Goal: Information Seeking & Learning: Understand process/instructions

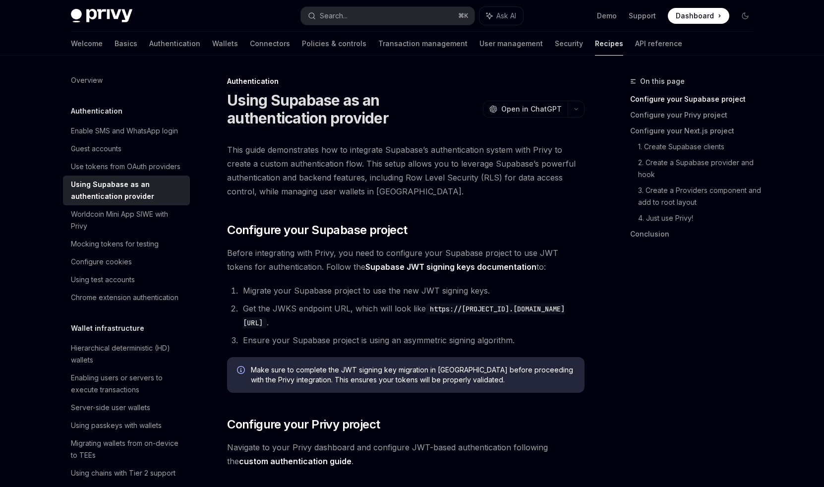
click at [429, 178] on span "This guide demonstrates how to integrate Supabase’s authentication system with …" at bounding box center [406, 171] width 358 height 56
click at [461, 155] on span "This guide demonstrates how to integrate Supabase’s authentication system with …" at bounding box center [406, 171] width 358 height 56
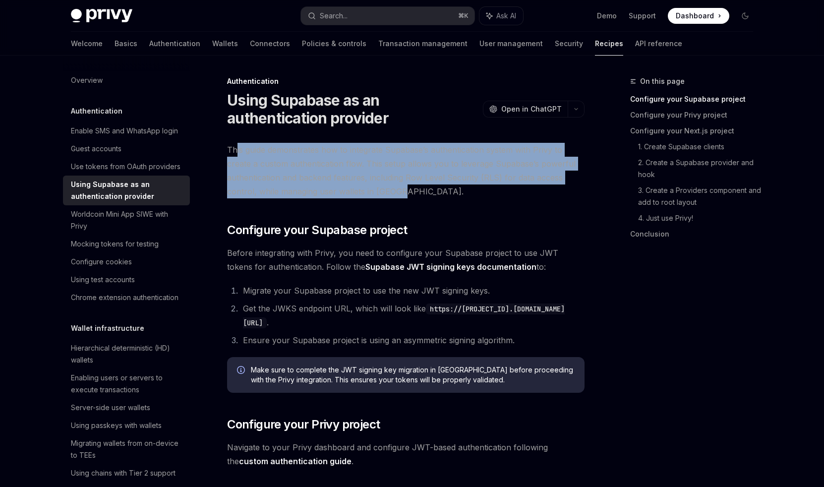
drag, startPoint x: 235, startPoint y: 152, endPoint x: 579, endPoint y: 187, distance: 345.5
click at [579, 187] on span "This guide demonstrates how to integrate Supabase’s authentication system with …" at bounding box center [406, 171] width 358 height 56
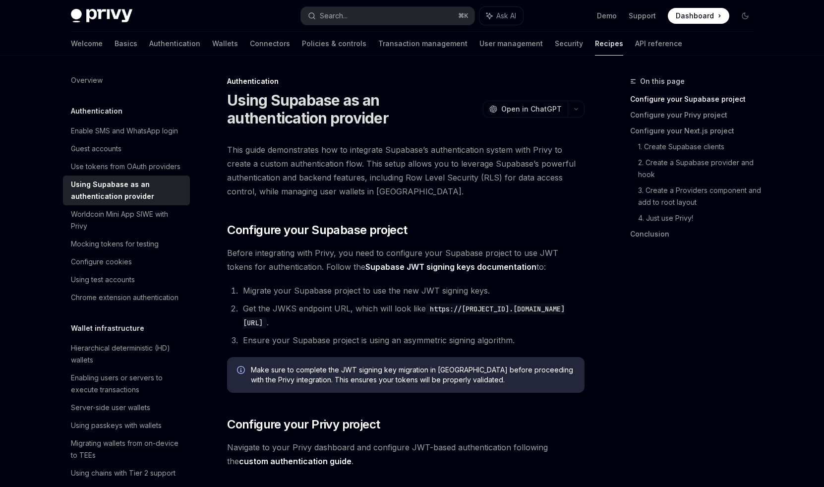
click at [376, 167] on span "This guide demonstrates how to integrate Supabase’s authentication system with …" at bounding box center [406, 171] width 358 height 56
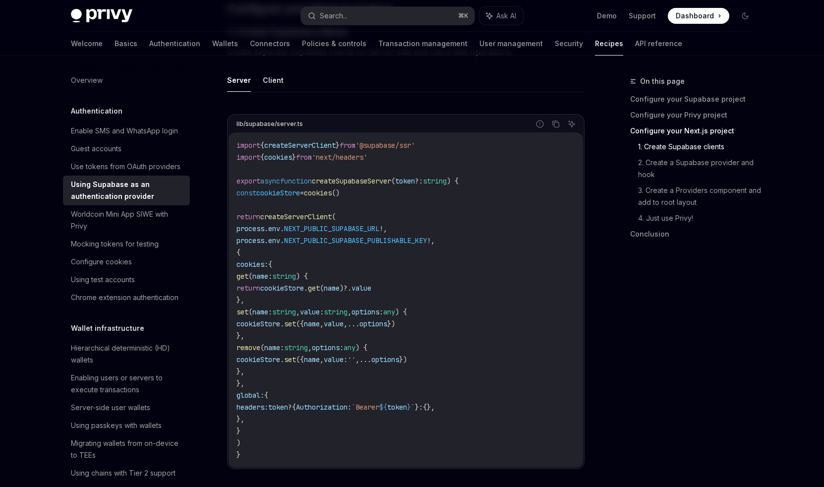
click at [304, 239] on span "NEXT_PUBLIC_SUPABASE_PUBLISHABLE_KEY" at bounding box center [355, 240] width 143 height 9
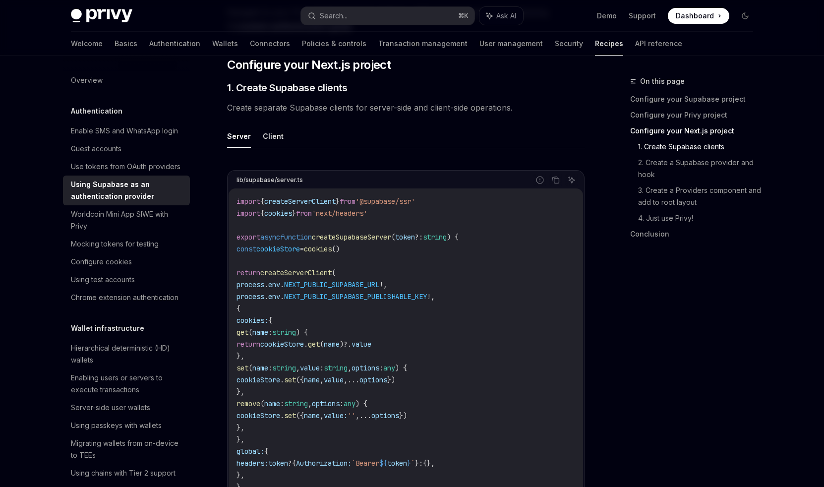
scroll to position [425, 0]
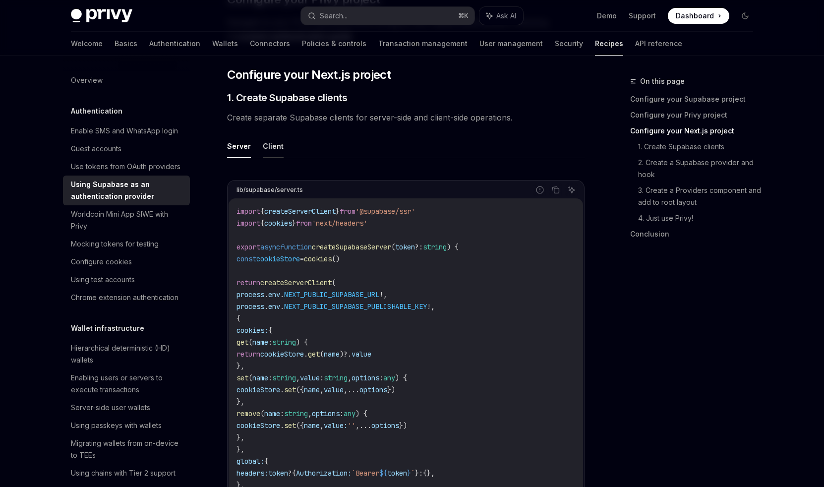
click at [276, 144] on button "Client" at bounding box center [273, 145] width 21 height 23
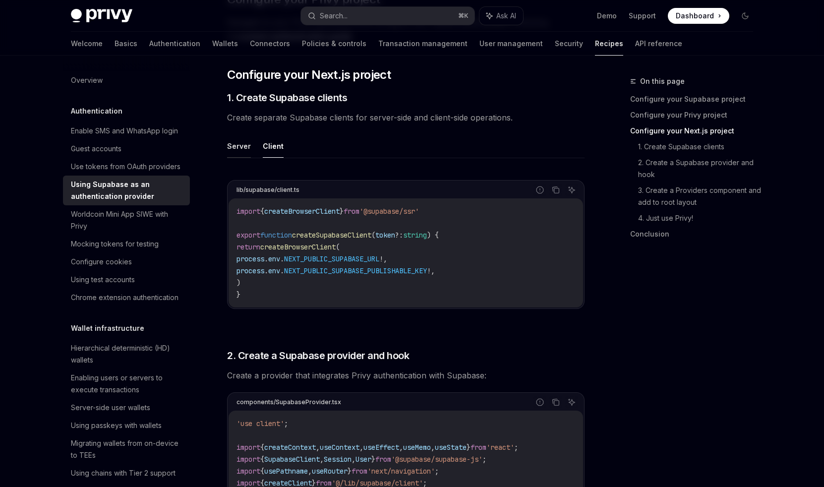
click at [240, 146] on button "Server" at bounding box center [239, 145] width 24 height 23
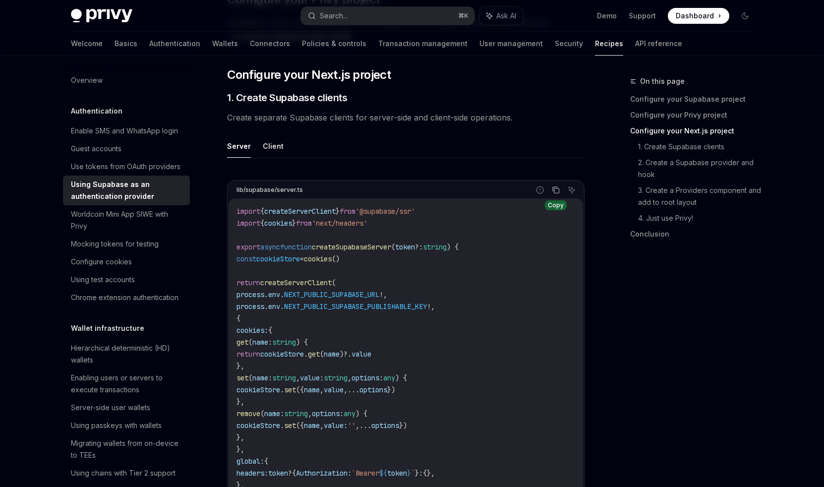
click at [550, 190] on button "Copy the contents from the code block" at bounding box center [556, 190] width 13 height 13
click at [271, 141] on button "Client" at bounding box center [273, 145] width 21 height 23
type textarea "*"
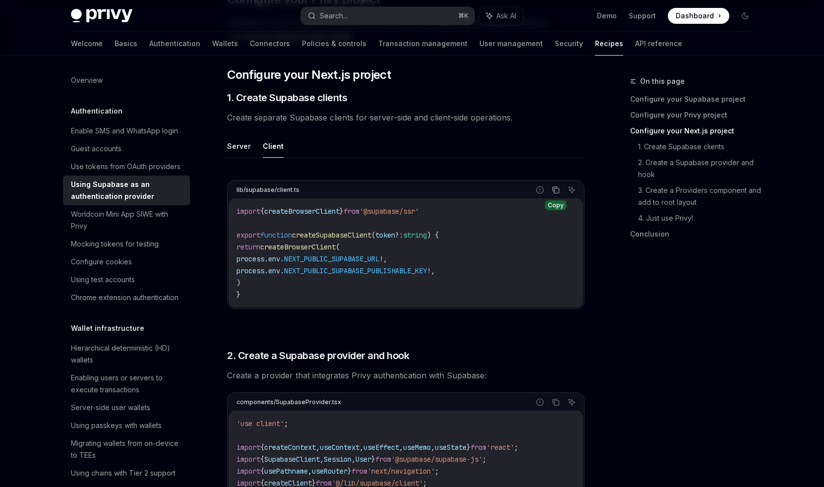
click at [559, 191] on icon "Copy the contents from the code block" at bounding box center [557, 190] width 5 height 5
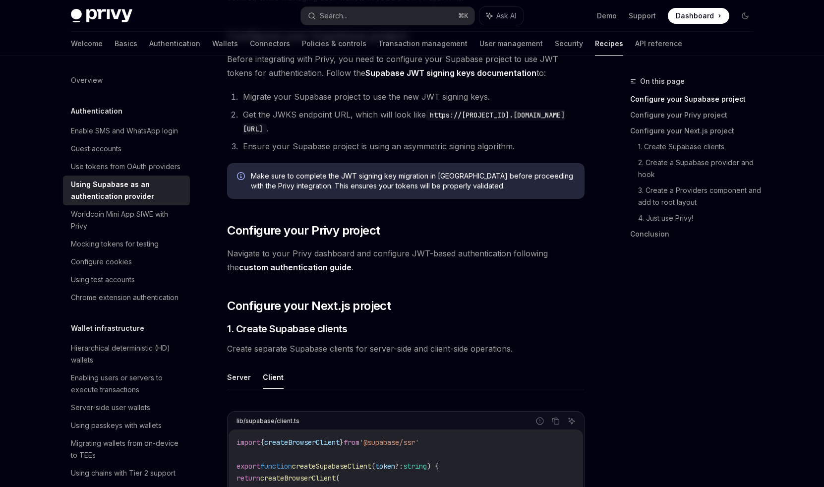
scroll to position [35, 0]
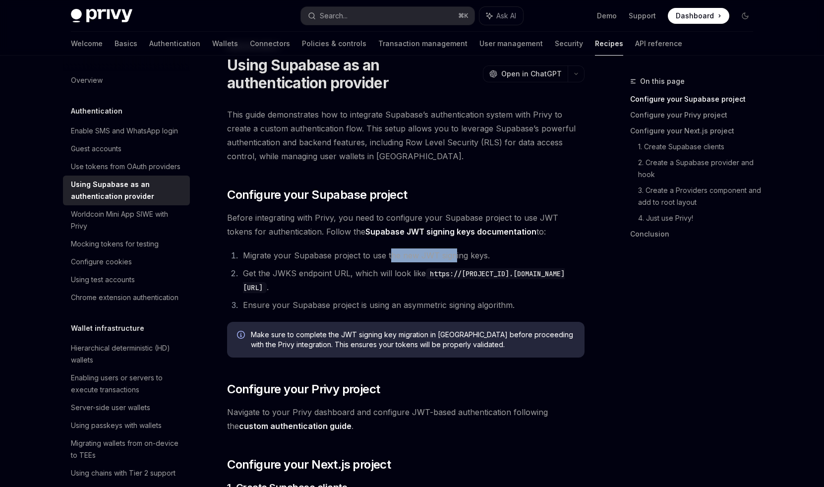
drag, startPoint x: 390, startPoint y: 251, endPoint x: 455, endPoint y: 251, distance: 64.5
click at [455, 251] on li "Migrate your Supabase project to use the new JWT signing keys." at bounding box center [412, 256] width 345 height 14
click at [321, 340] on span "Make sure to complete the JWT signing key migration in Supabase before proceedi…" at bounding box center [413, 340] width 324 height 20
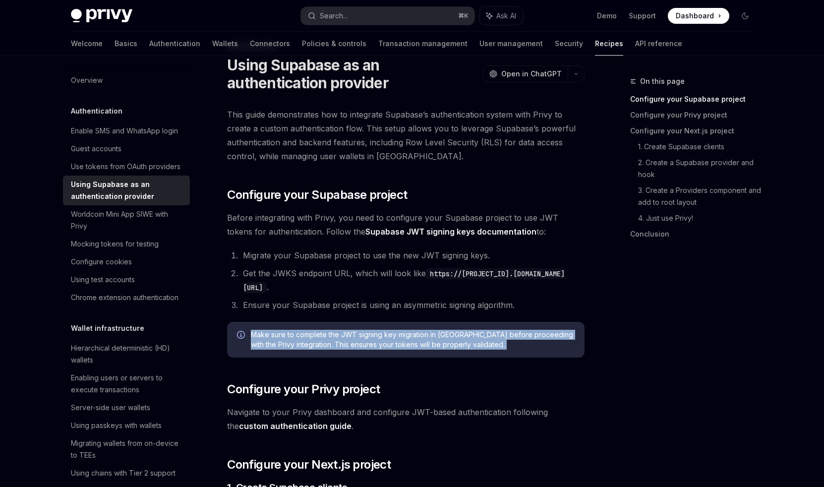
click at [321, 340] on span "Make sure to complete the JWT signing key migration in Supabase before proceedi…" at bounding box center [413, 340] width 324 height 20
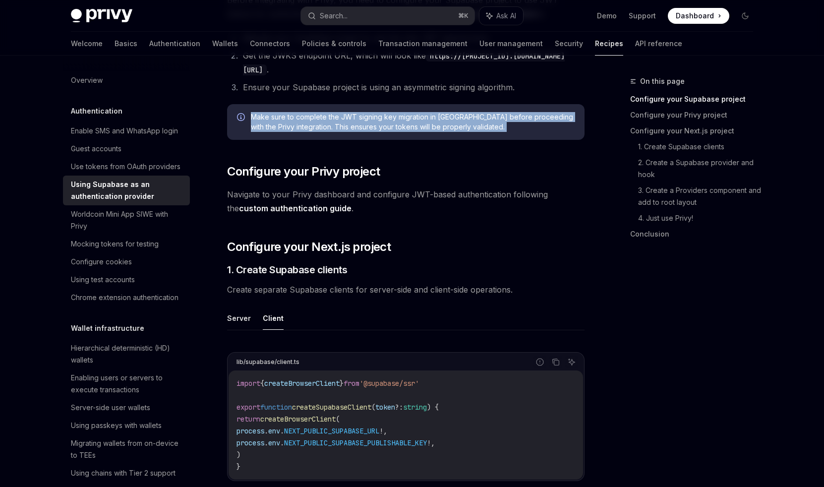
scroll to position [273, 0]
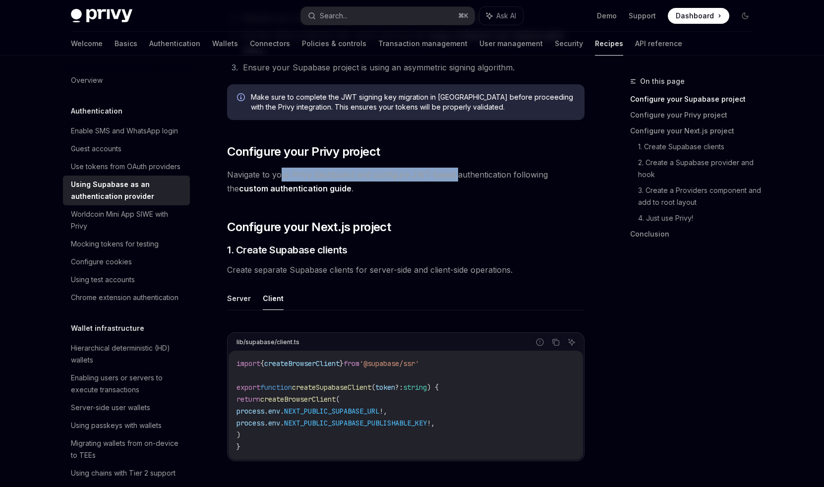
drag, startPoint x: 279, startPoint y: 174, endPoint x: 455, endPoint y: 176, distance: 176.1
click at [455, 176] on span "Navigate to your Privy dashboard and configure JWT-based authentication followi…" at bounding box center [406, 182] width 358 height 28
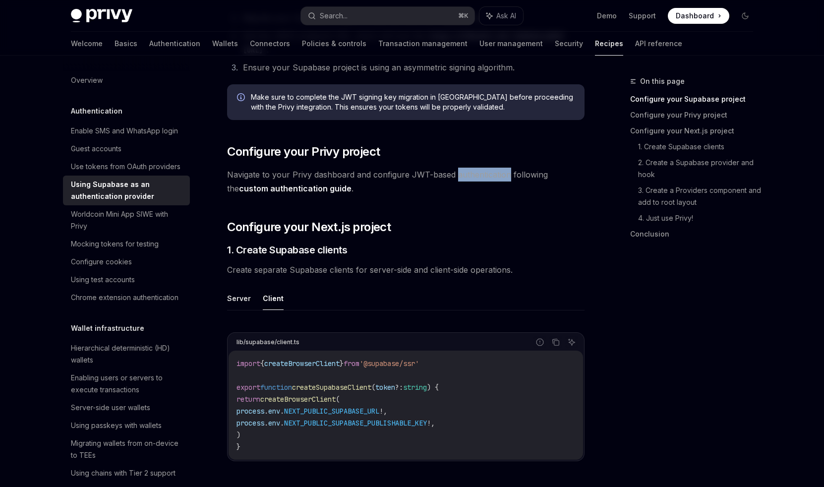
click at [455, 176] on span "Navigate to your Privy dashboard and configure JWT-based authentication followi…" at bounding box center [406, 182] width 358 height 28
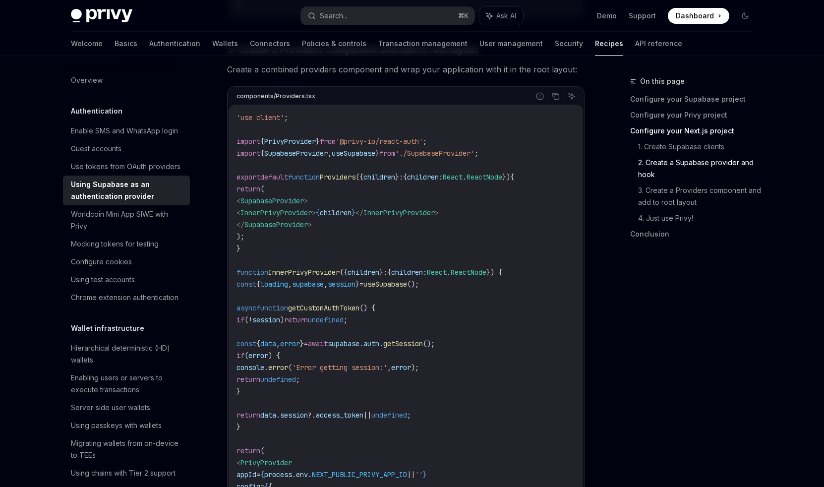
scroll to position [1679, 0]
click at [496, 302] on code "'use client' ; import { PrivyProvider } from '@privy-io/react-auth' ; import { …" at bounding box center [406, 379] width 339 height 536
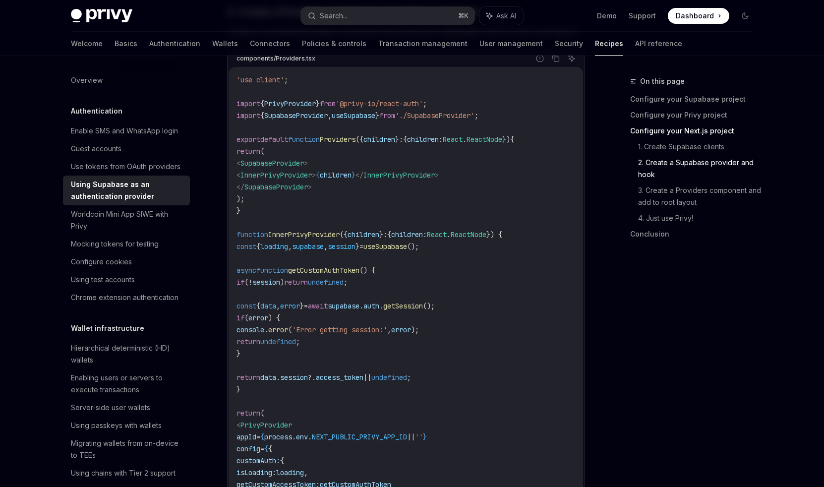
scroll to position [1759, 0]
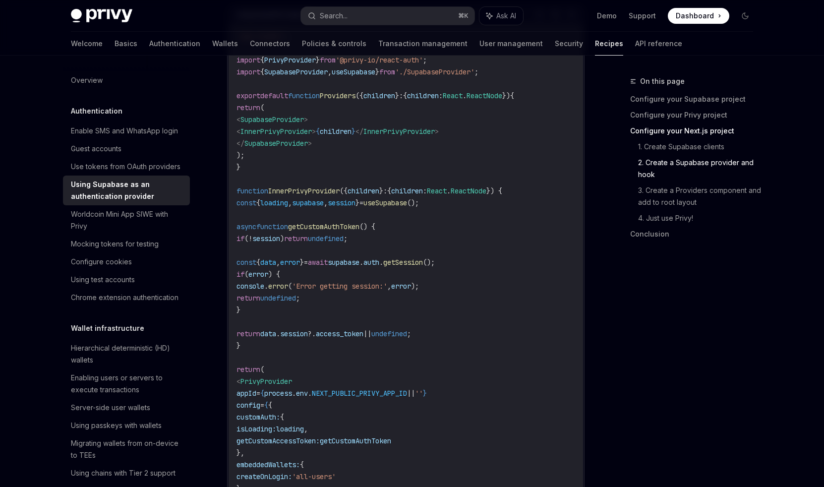
click at [558, 348] on code "'use client' ; import { PrivyProvider } from '@privy-io/react-auth' ; import { …" at bounding box center [406, 298] width 339 height 536
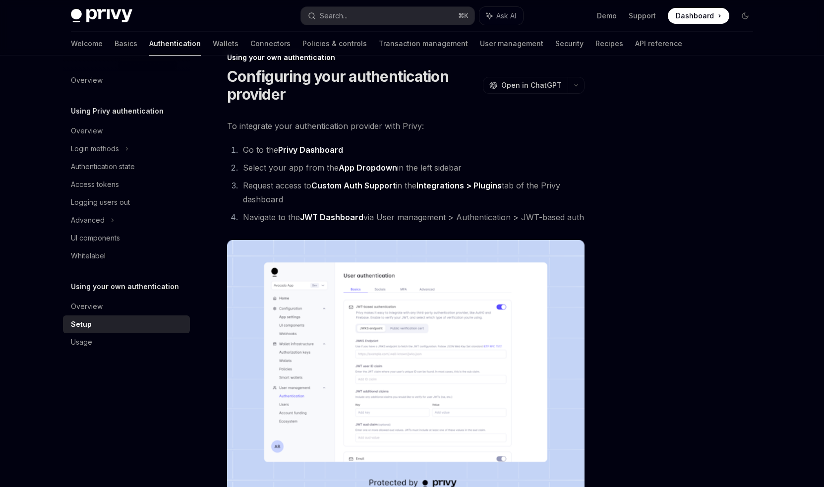
scroll to position [28, 0]
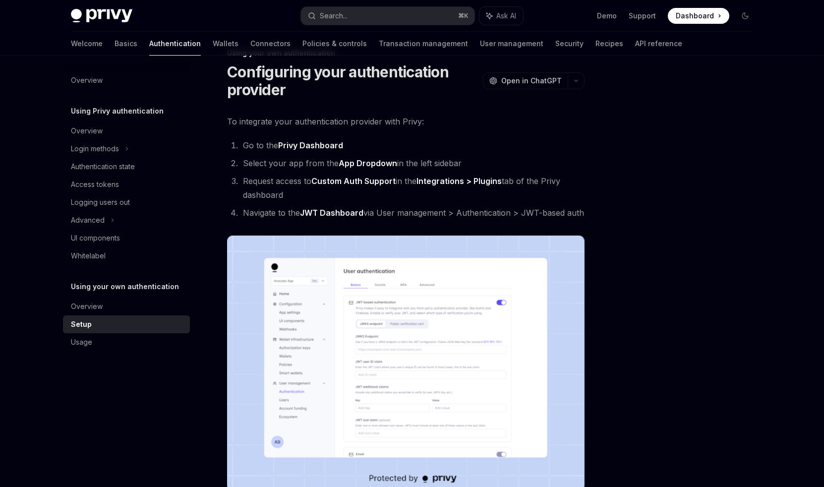
drag, startPoint x: 272, startPoint y: 164, endPoint x: 451, endPoint y: 196, distance: 181.5
click at [451, 196] on ol "Go to the Privy Dashboard Select your app from the App Dropdown in the left sid…" at bounding box center [406, 178] width 358 height 81
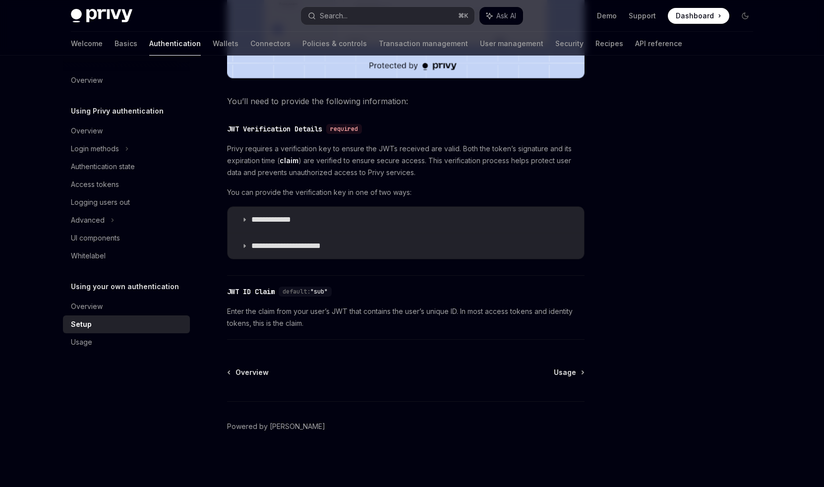
scroll to position [0, 0]
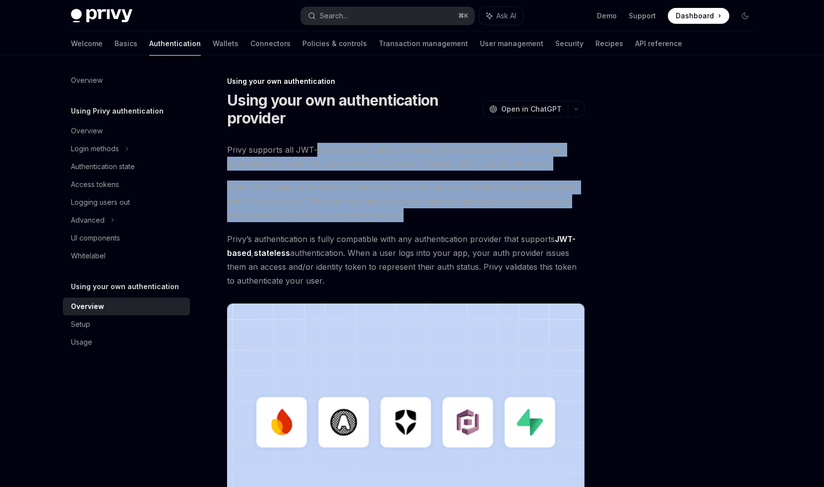
drag, startPoint x: 315, startPoint y: 148, endPoint x: 509, endPoint y: 226, distance: 208.7
click at [509, 226] on div "Privy supports all JWT-based authentication providers. This includes any OIDC c…" at bounding box center [406, 351] width 358 height 416
